Goal: Transaction & Acquisition: Purchase product/service

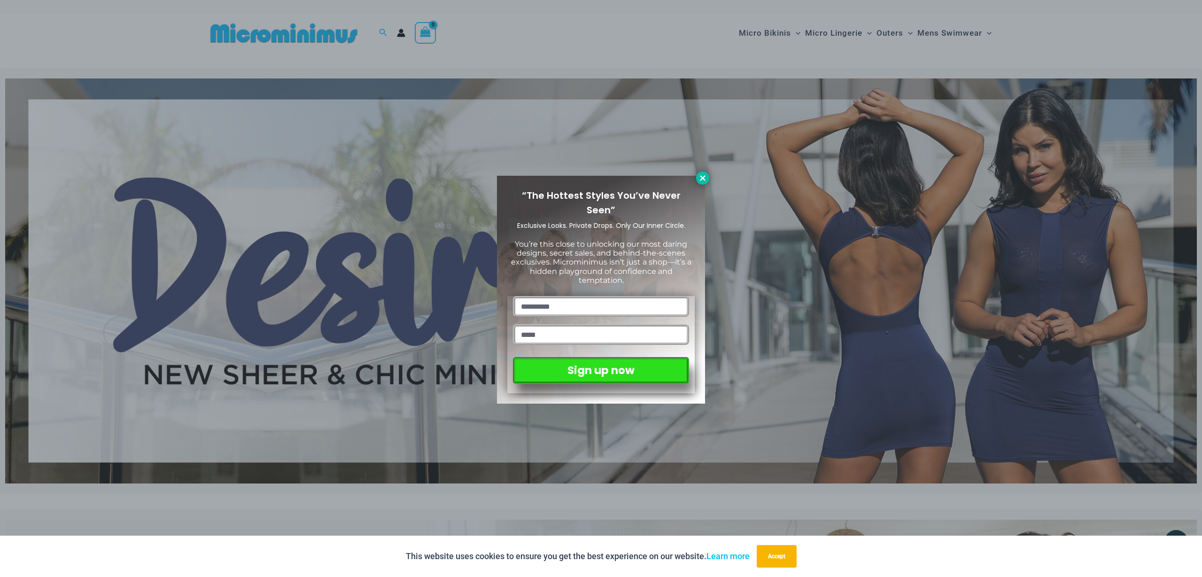
click at [704, 179] on icon at bounding box center [702, 177] width 5 height 5
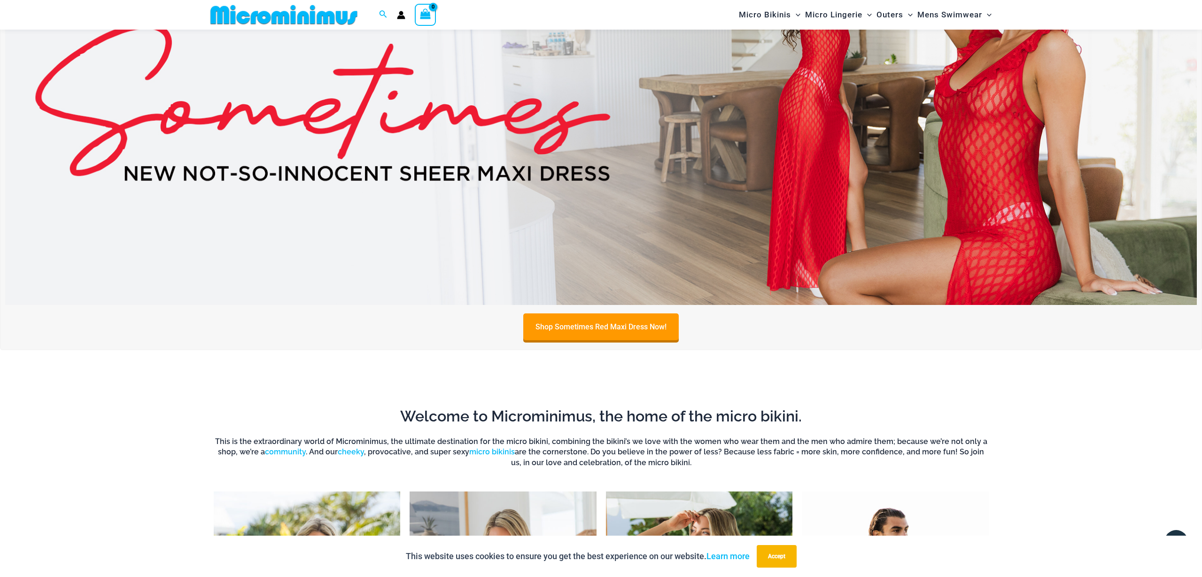
scroll to position [1070, 0]
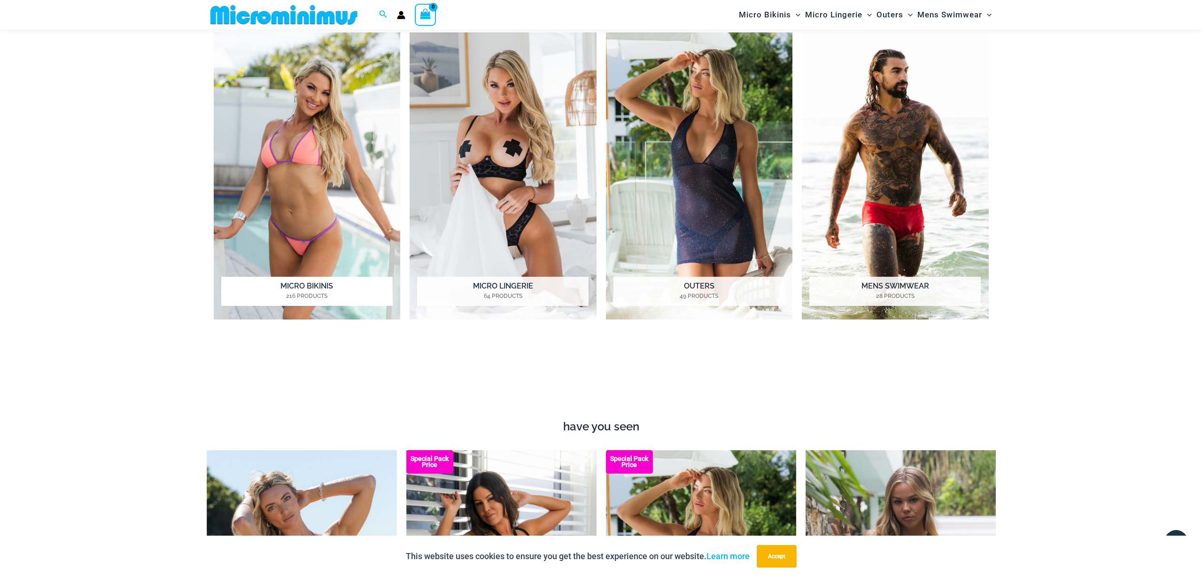
click at [289, 285] on h2 "Micro Bikinis 216 Products" at bounding box center [307, 291] width 172 height 29
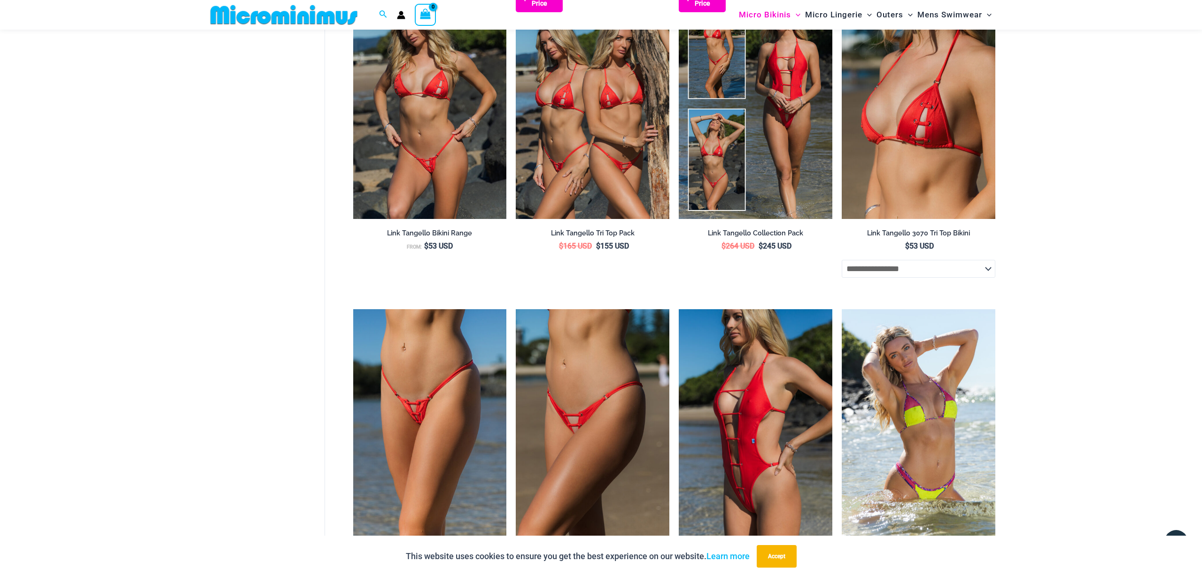
scroll to position [2571, 0]
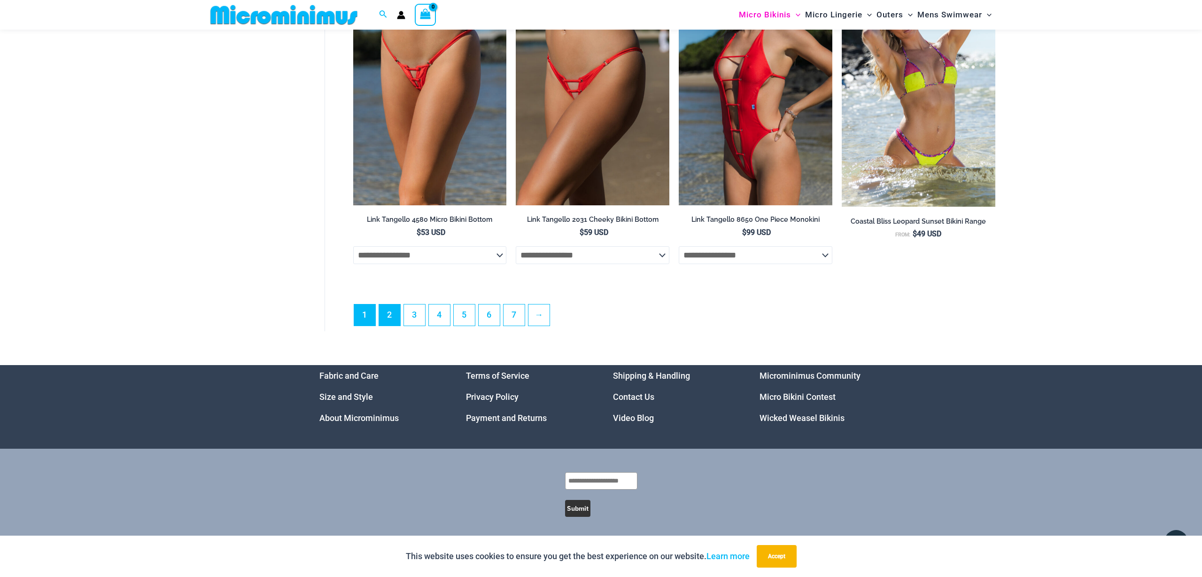
click at [393, 313] on link "2" at bounding box center [389, 314] width 21 height 21
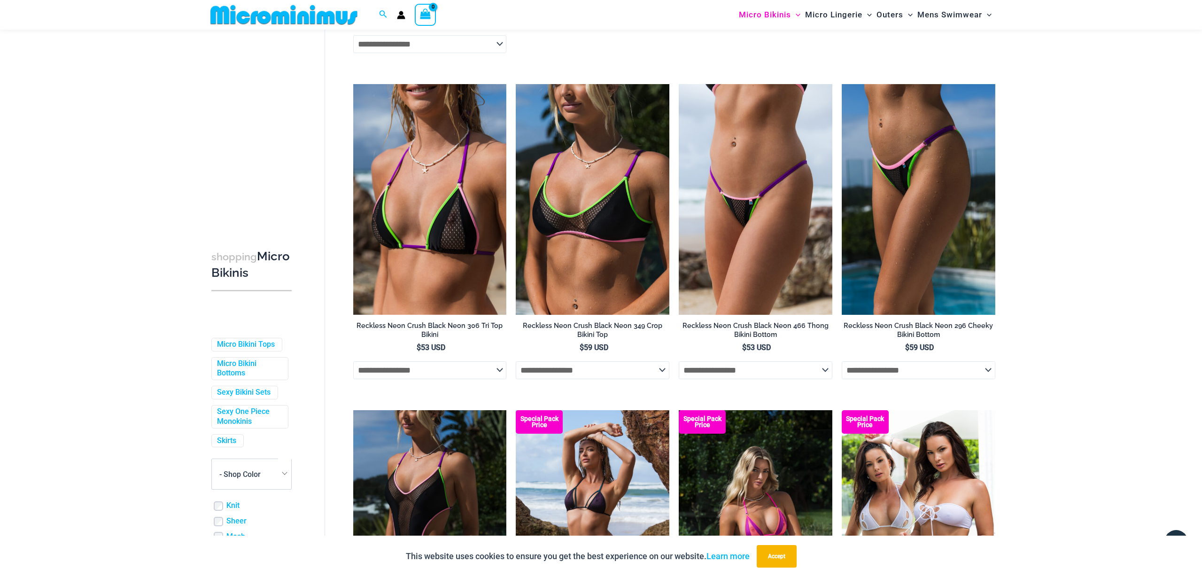
scroll to position [1487, 0]
